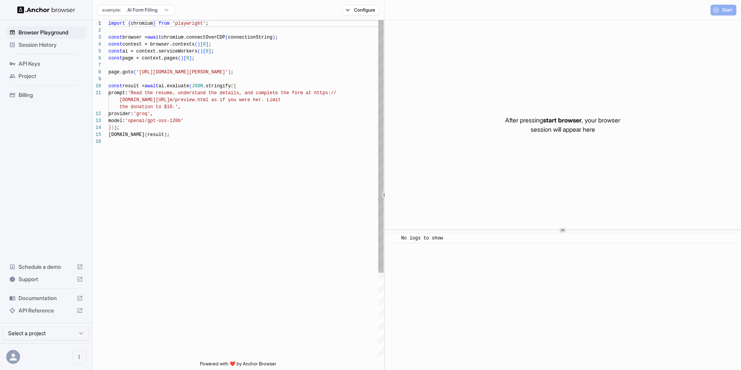
scroll to position [69, 0]
